Goal: Information Seeking & Learning: Check status

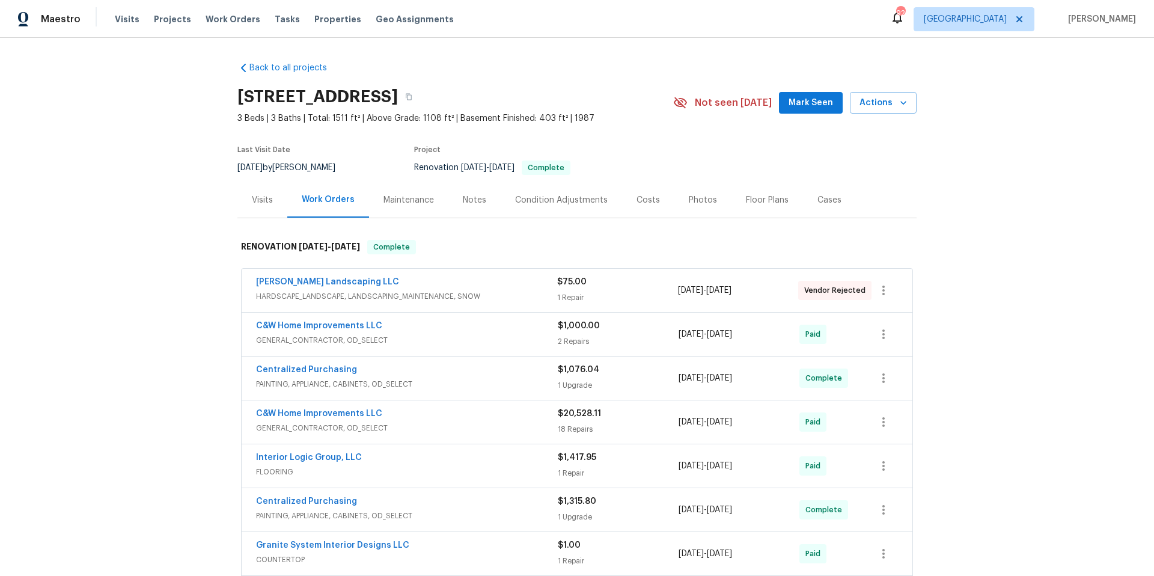
click at [757, 203] on div "Floor Plans" at bounding box center [767, 200] width 43 height 12
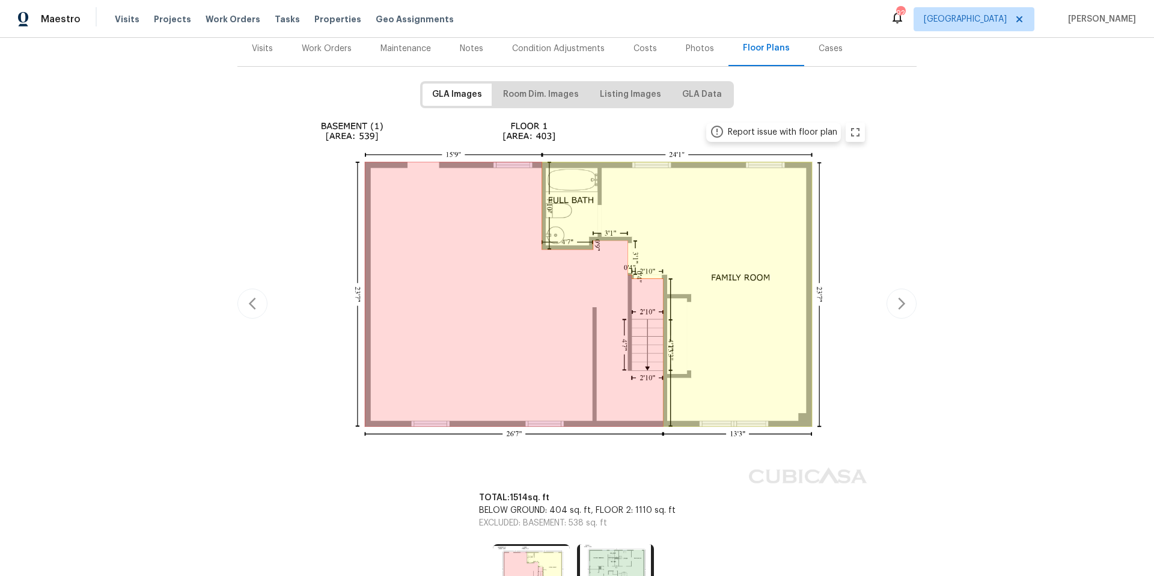
scroll to position [152, 0]
click at [900, 305] on icon "button" at bounding box center [902, 303] width 14 height 14
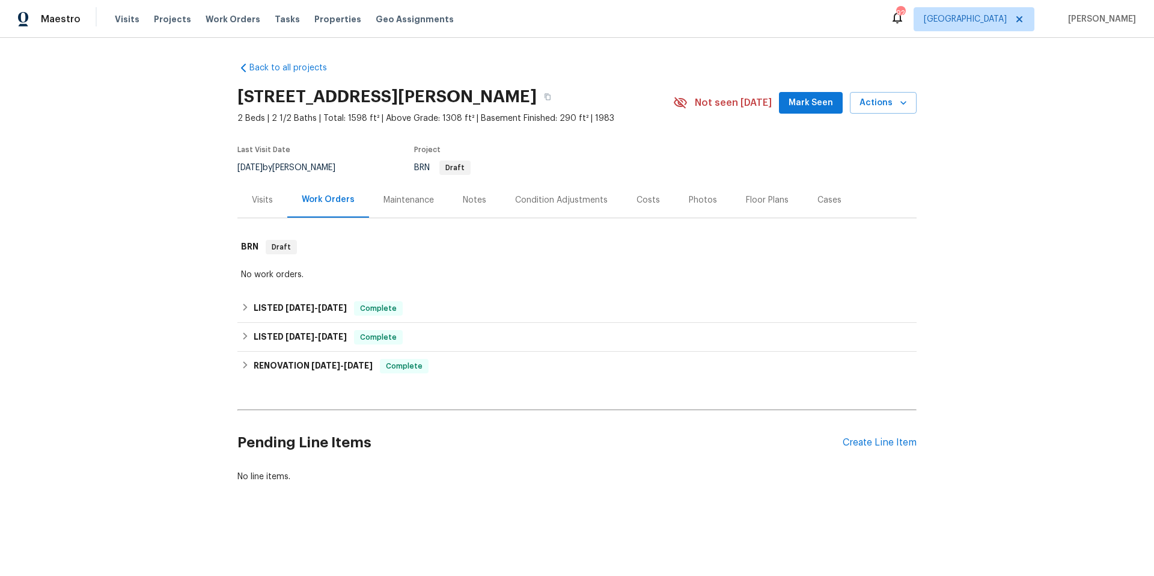
click at [571, 200] on div "Condition Adjustments" at bounding box center [561, 200] width 93 height 12
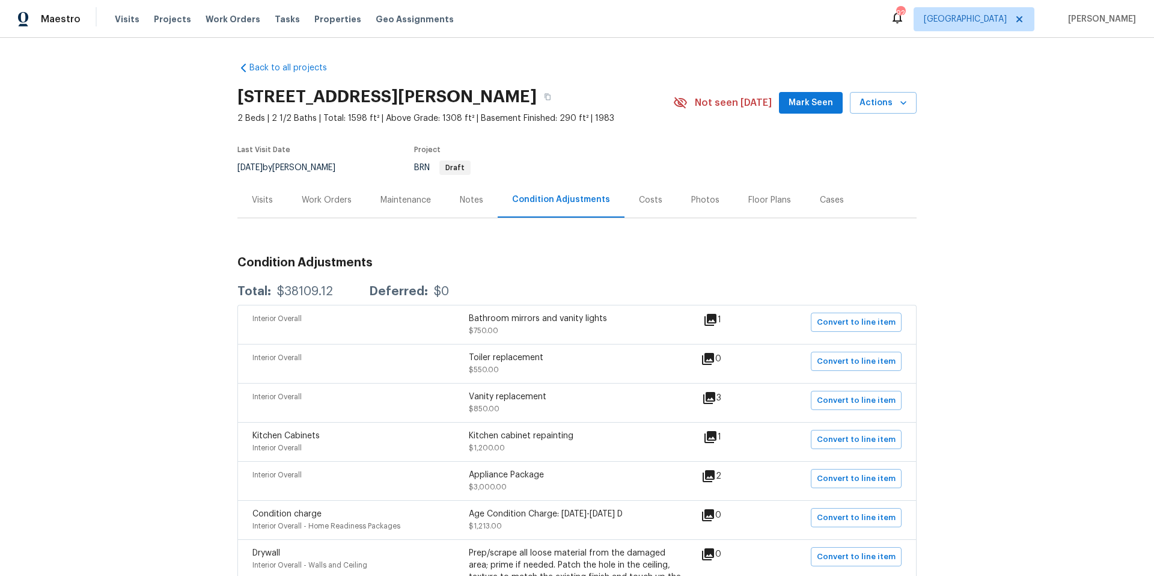
click at [328, 201] on div "Work Orders" at bounding box center [327, 200] width 50 height 12
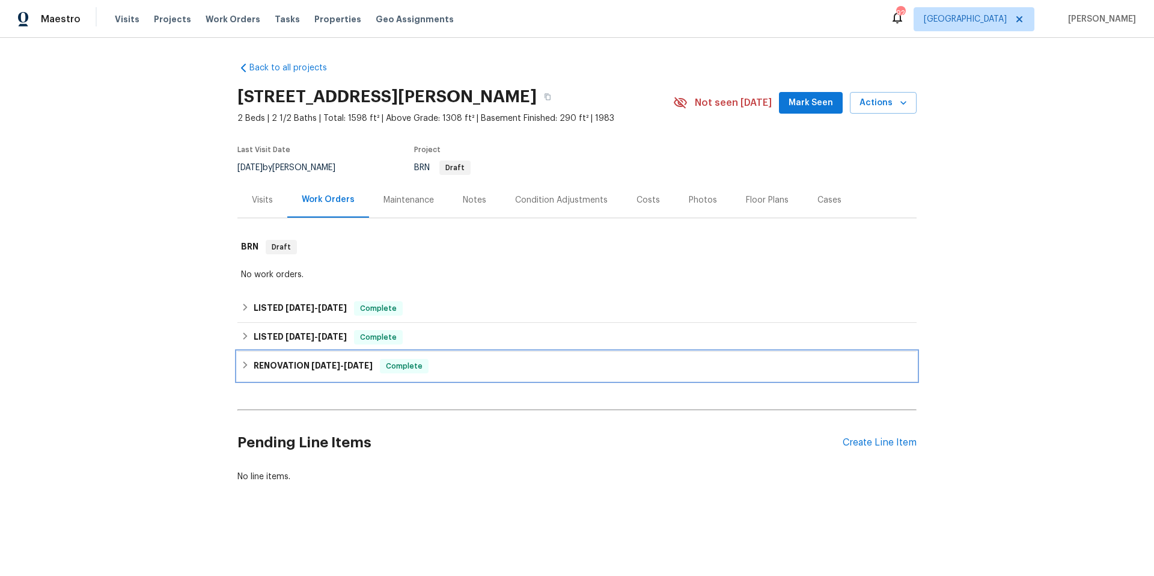
click at [466, 369] on div "RENOVATION [DATE] - [DATE] Complete" at bounding box center [577, 366] width 672 height 14
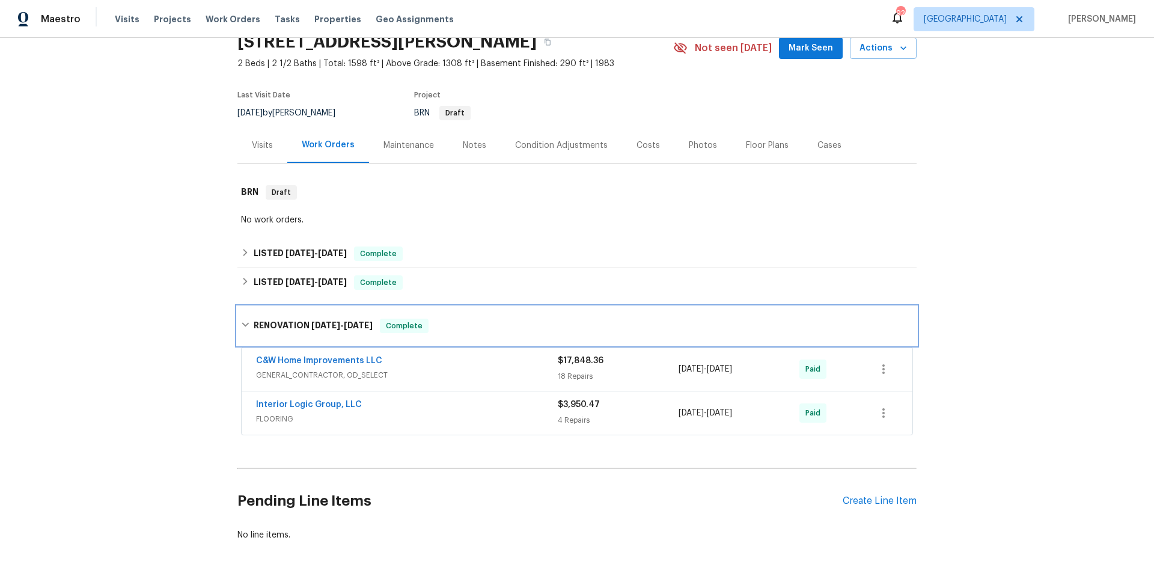
scroll to position [68, 0]
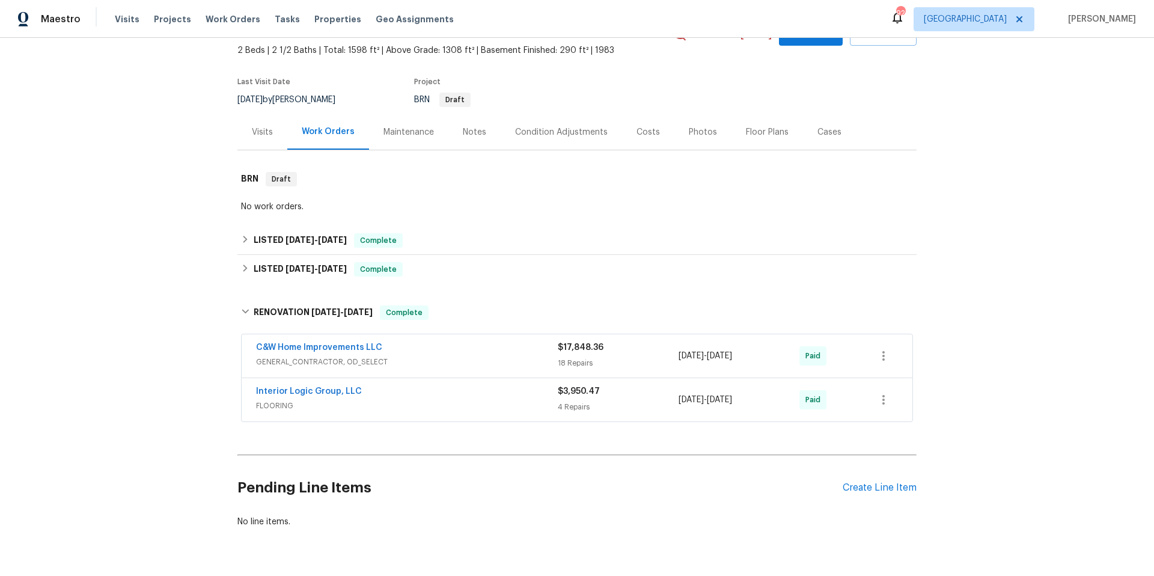
click at [465, 352] on div "C&W Home Improvements LLC" at bounding box center [407, 348] width 302 height 14
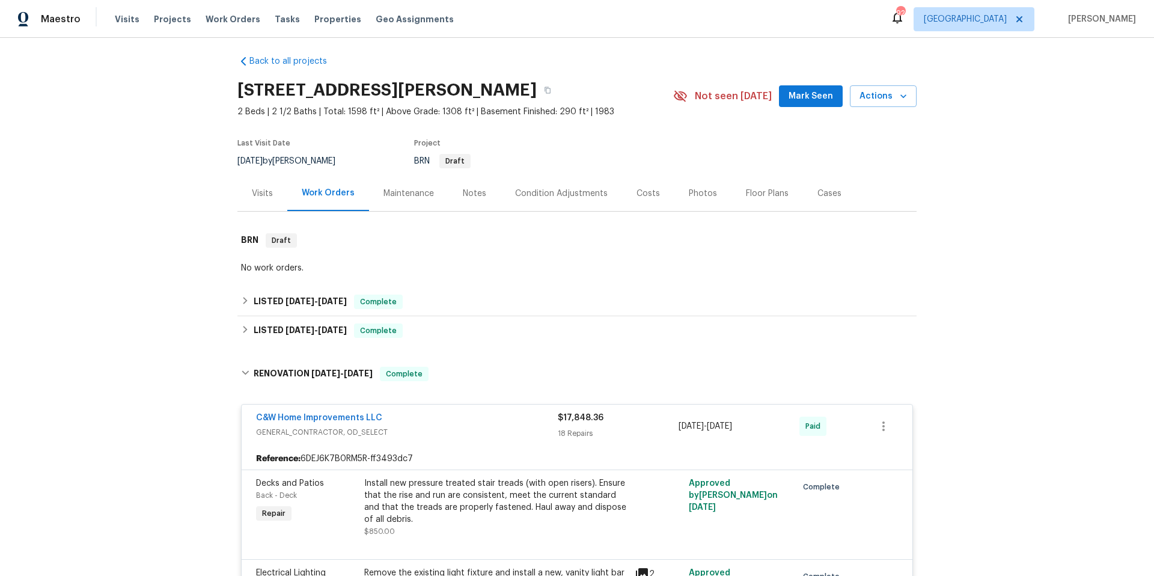
scroll to position [0, 0]
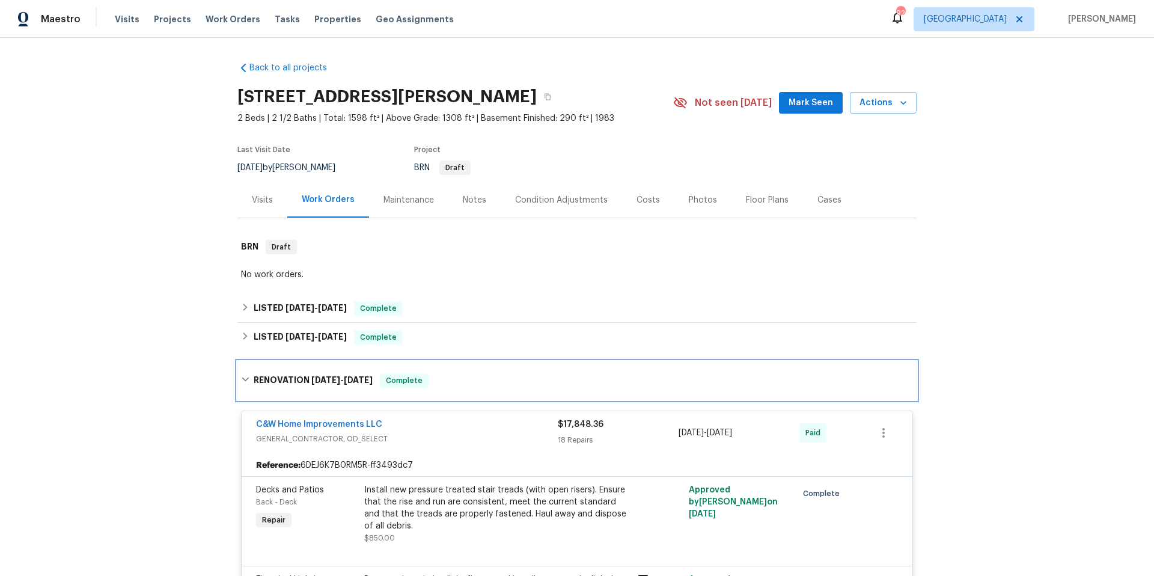
click at [468, 394] on div "RENOVATION [DATE] - [DATE] Complete" at bounding box center [576, 380] width 679 height 38
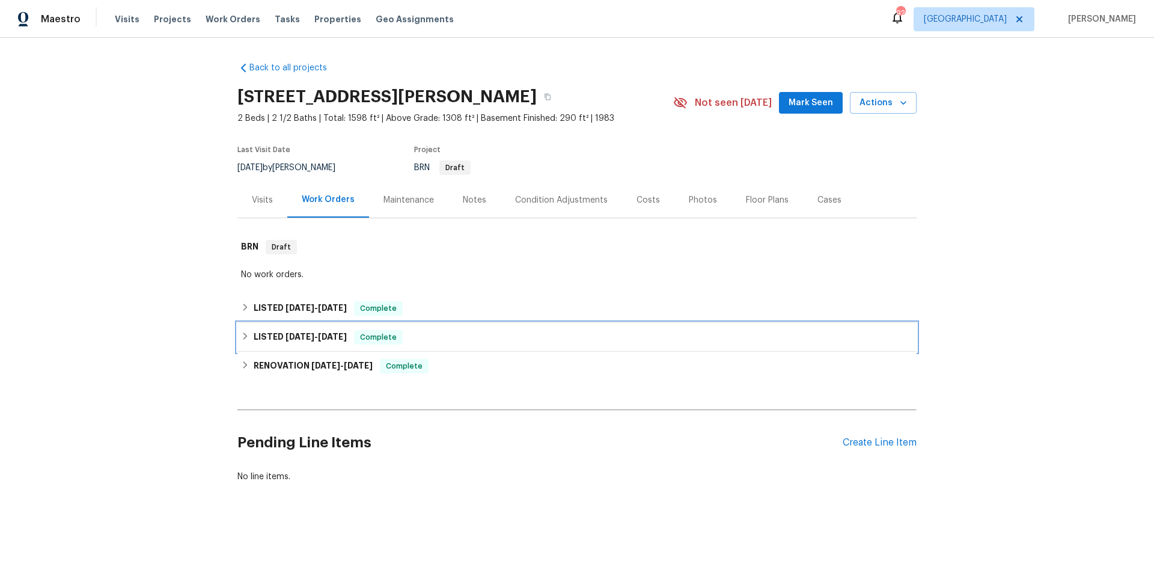
click at [459, 342] on div "LISTED [DATE] - [DATE] Complete" at bounding box center [577, 337] width 672 height 14
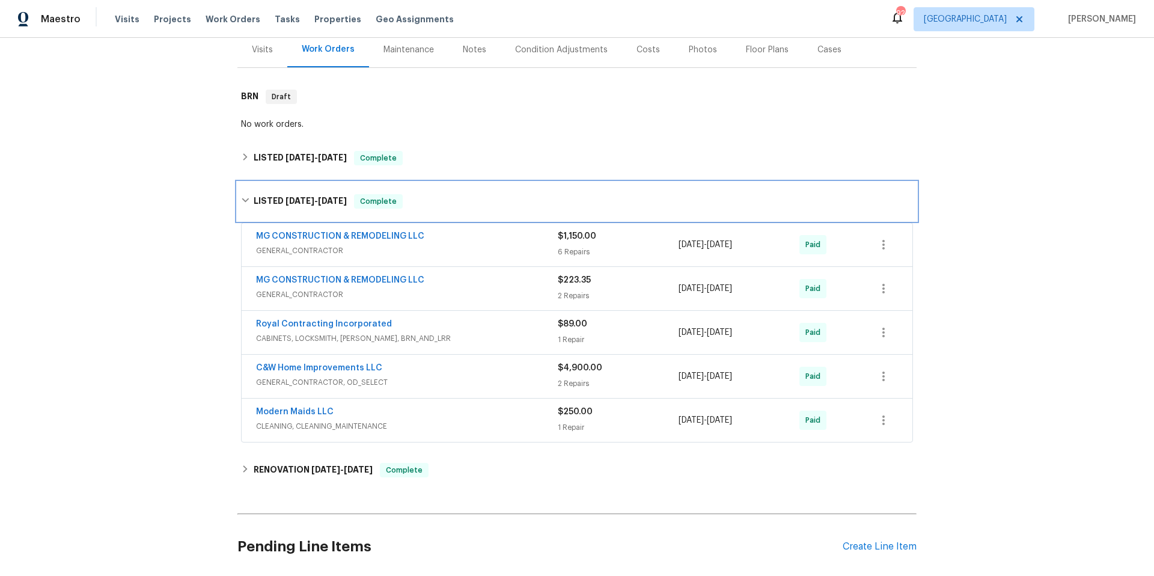
scroll to position [191, 0]
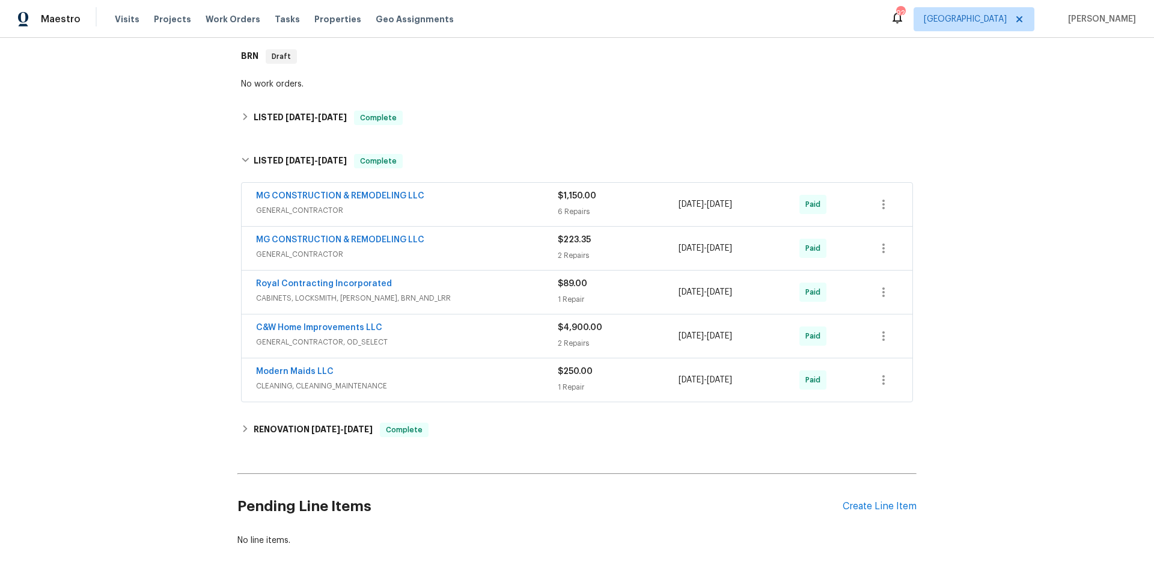
click at [463, 338] on span "GENERAL_CONTRACTOR, OD_SELECT" at bounding box center [407, 342] width 302 height 12
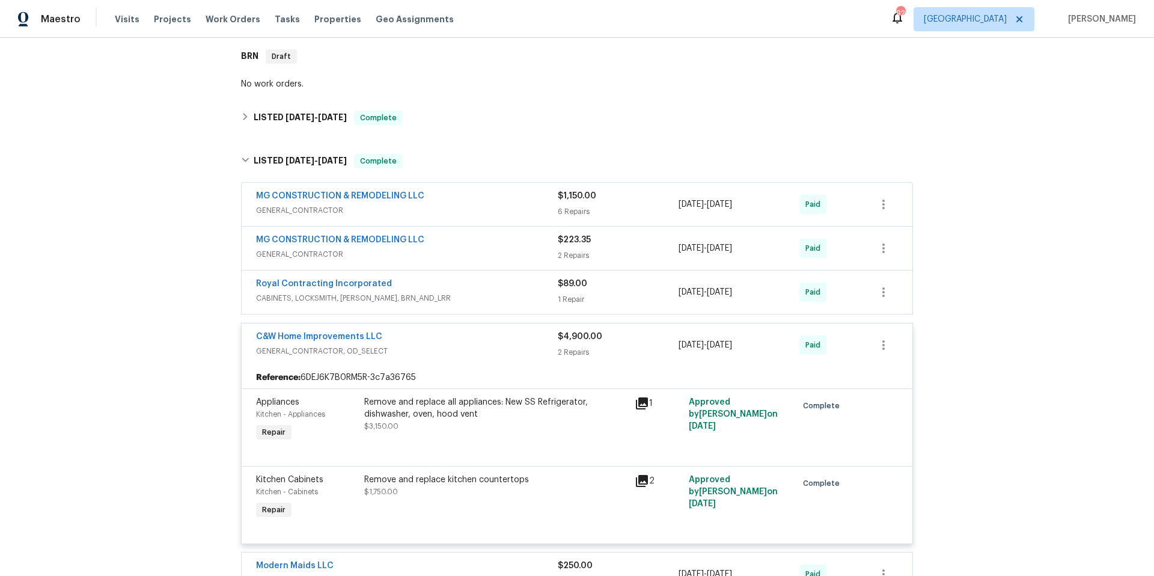
click at [463, 338] on div "C&W Home Improvements LLC" at bounding box center [407, 338] width 302 height 14
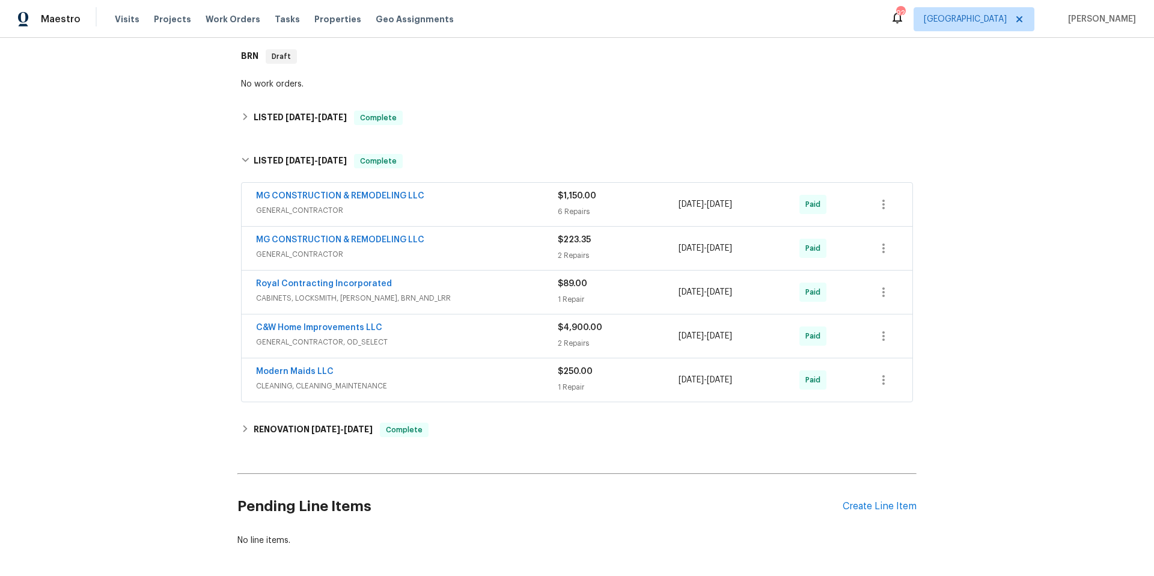
click at [459, 197] on div "MG CONSTRUCTION & REMODELING LLC" at bounding box center [407, 197] width 302 height 14
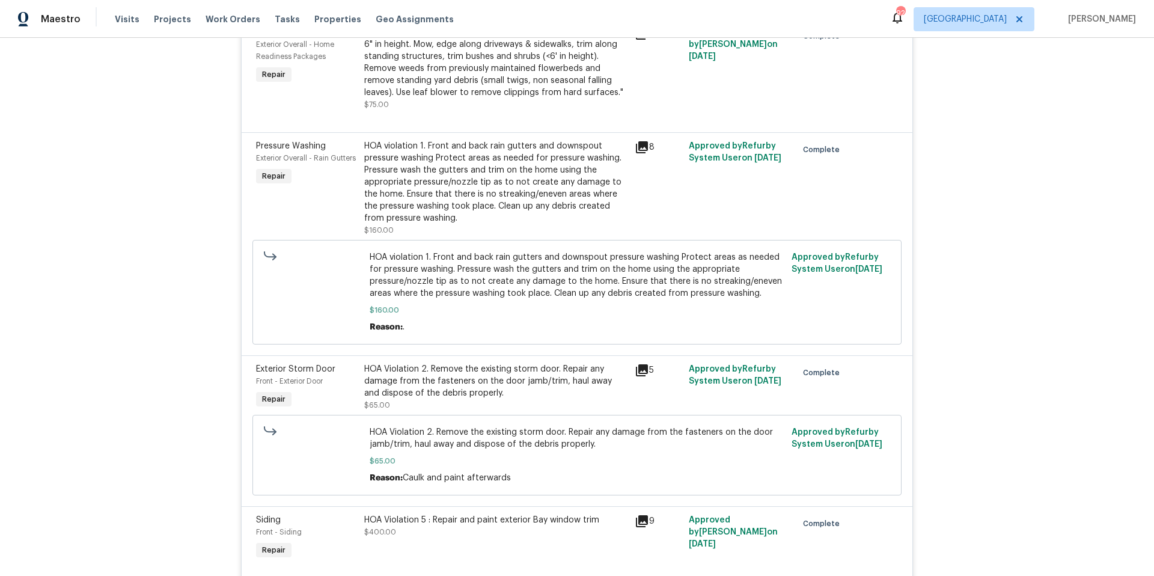
scroll to position [998, 0]
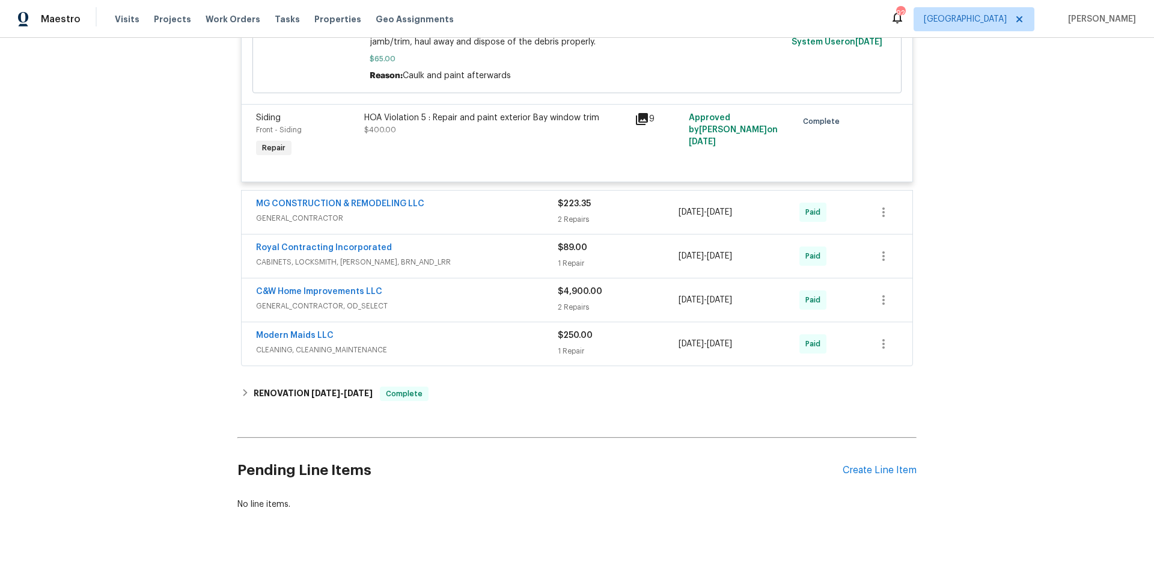
click at [447, 215] on span "GENERAL_CONTRACTOR" at bounding box center [407, 218] width 302 height 12
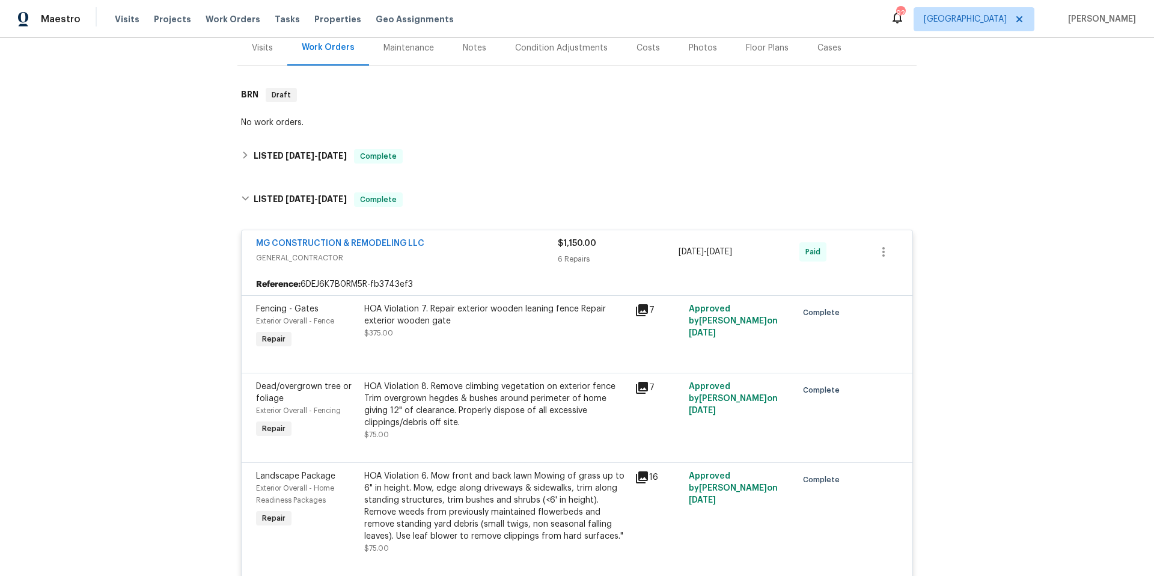
scroll to position [0, 0]
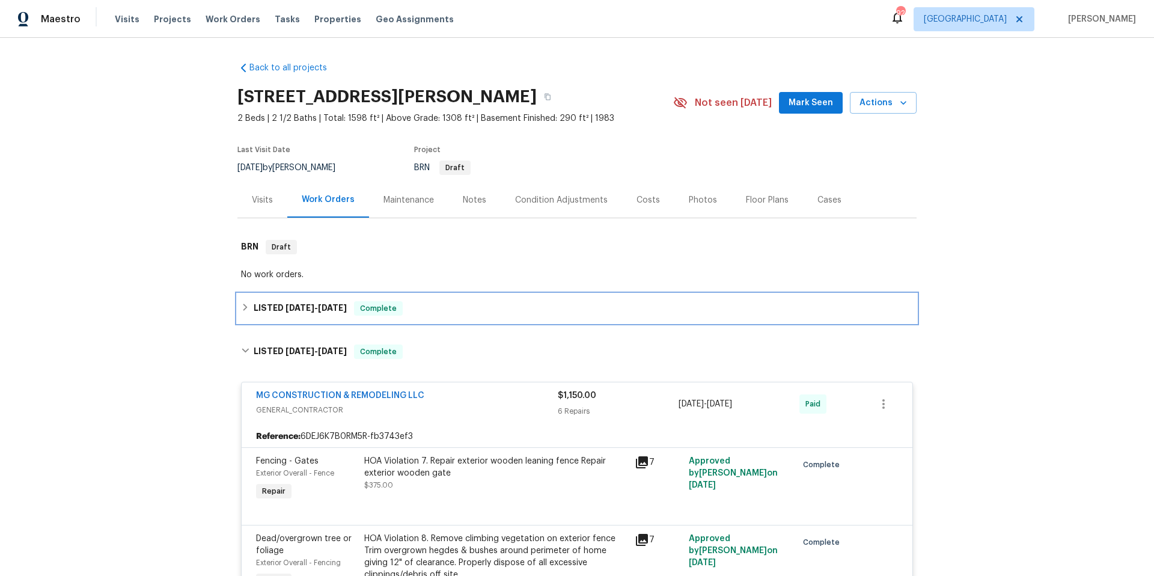
click at [453, 316] on div "LISTED [DATE] - [DATE] Complete" at bounding box center [576, 308] width 679 height 29
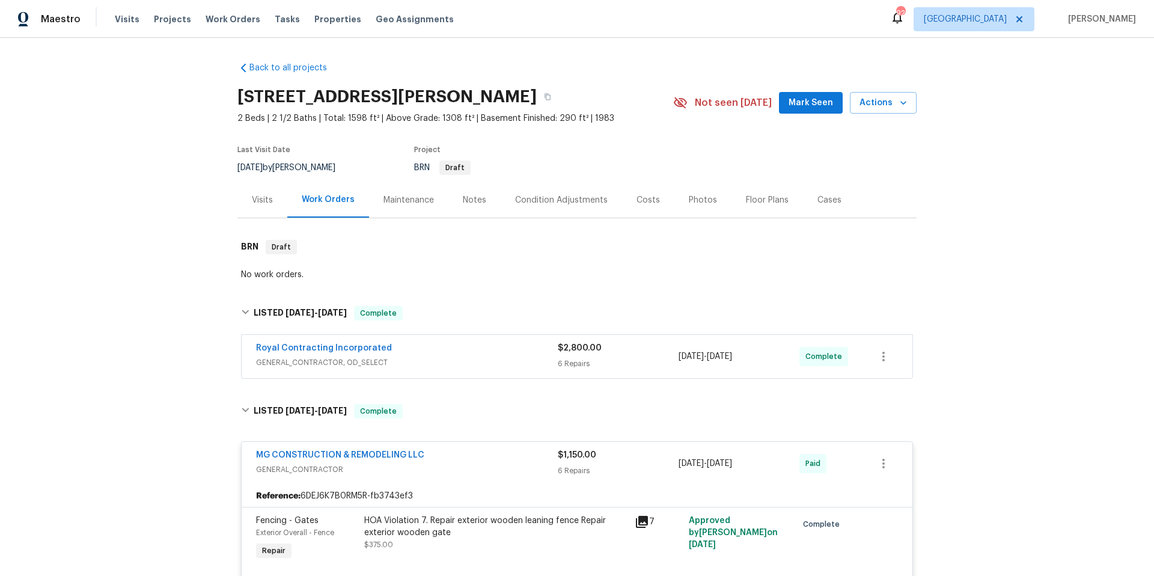
click at [436, 346] on div "Royal Contracting Incorporated" at bounding box center [407, 349] width 302 height 14
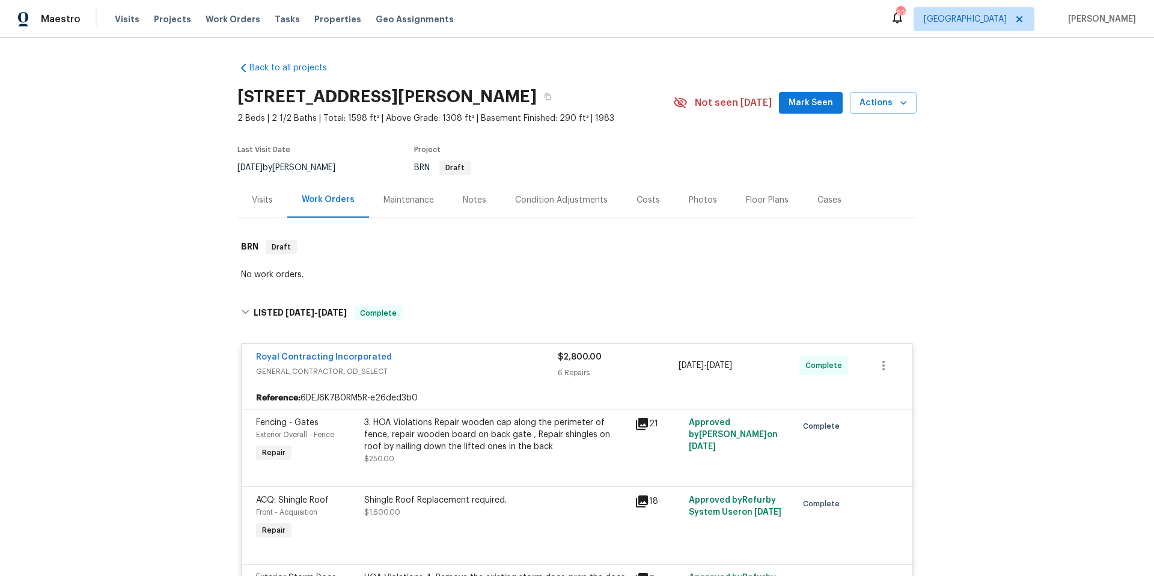
click at [252, 199] on div "Visits" at bounding box center [262, 200] width 21 height 12
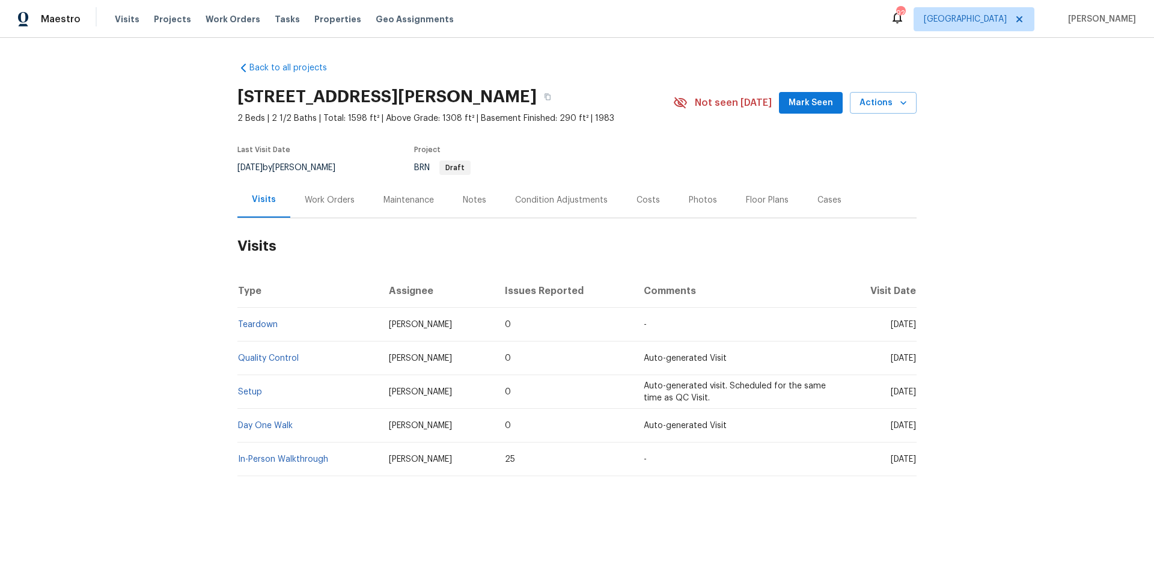
click at [589, 71] on div "Back to all projects 9078 Reynolds Pl, Manassas, VA 20110 2 Beds | 2 1/2 Baths …" at bounding box center [576, 268] width 679 height 433
